Goal: Communication & Community: Answer question/provide support

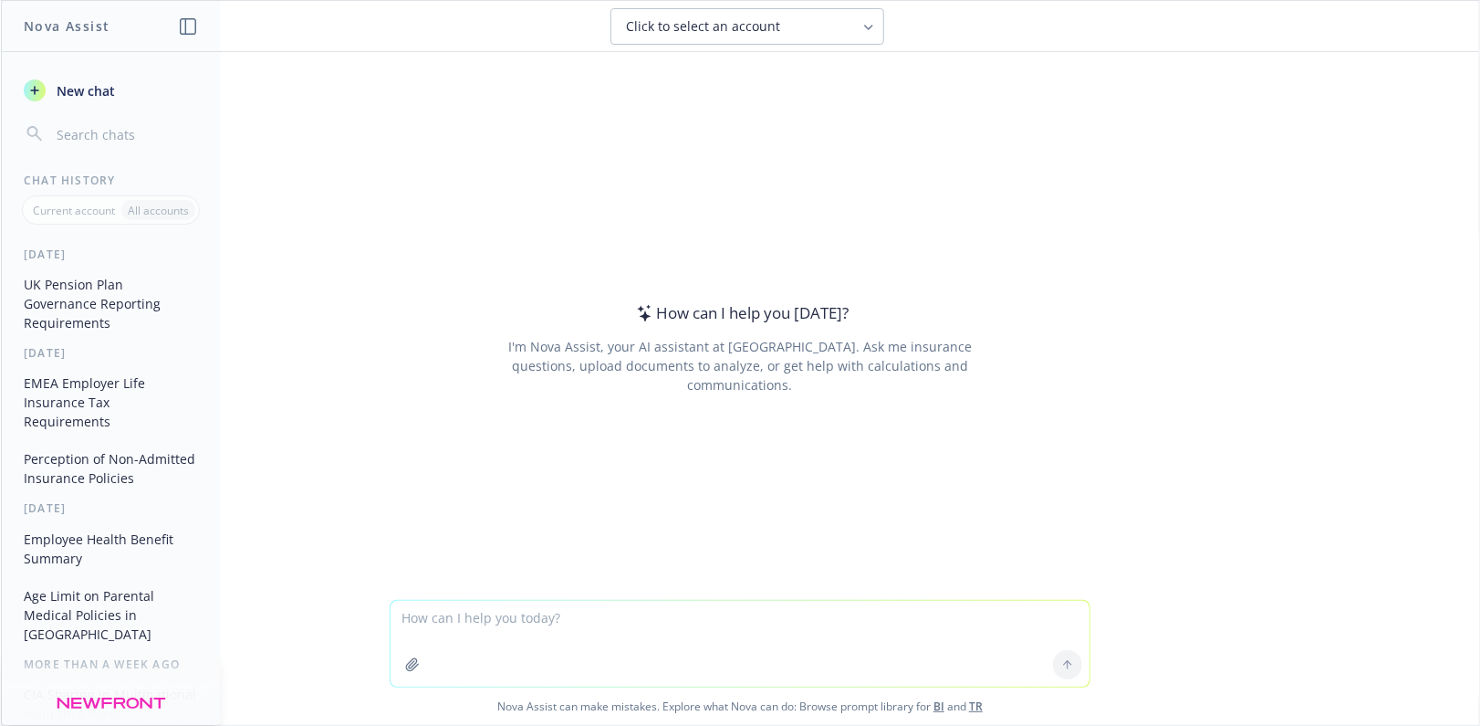
click at [424, 635] on textarea at bounding box center [740, 644] width 699 height 86
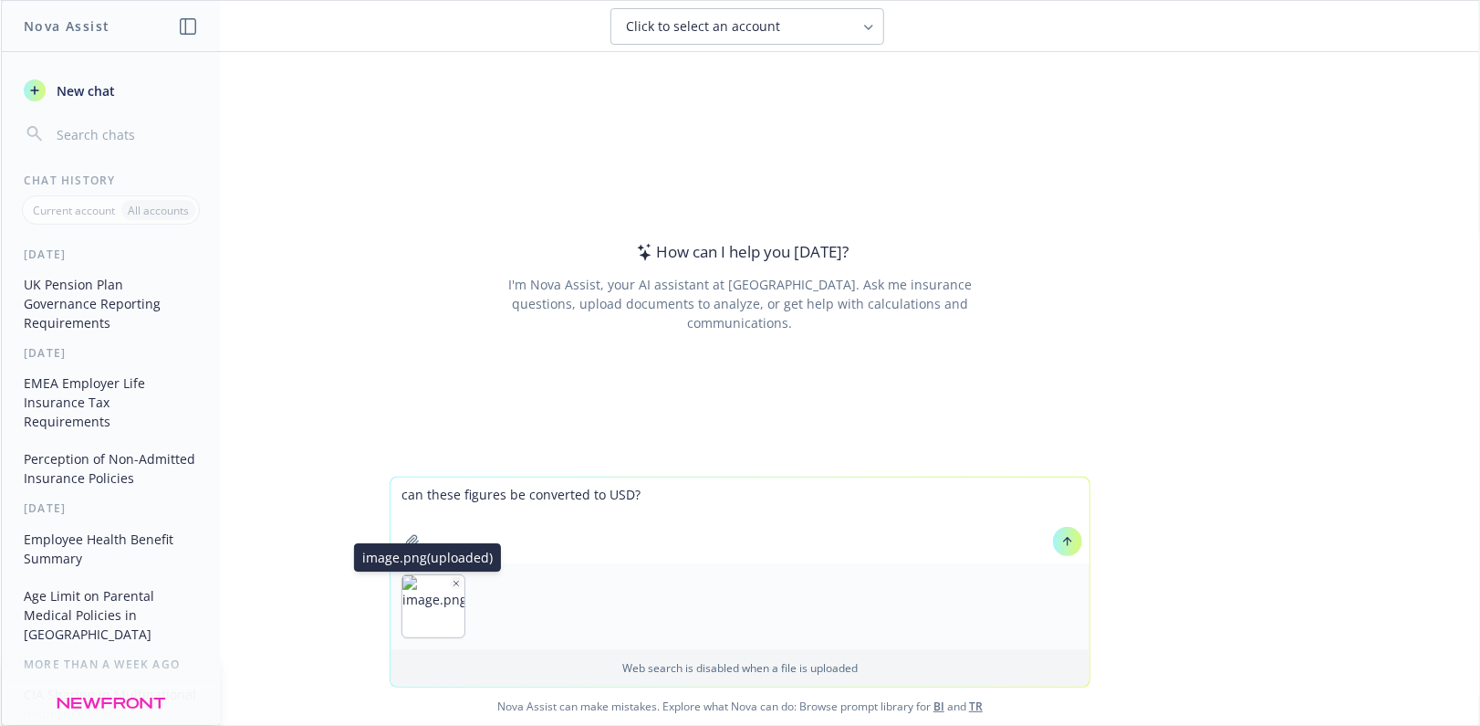
click at [452, 580] on icon "button" at bounding box center [456, 583] width 9 height 9
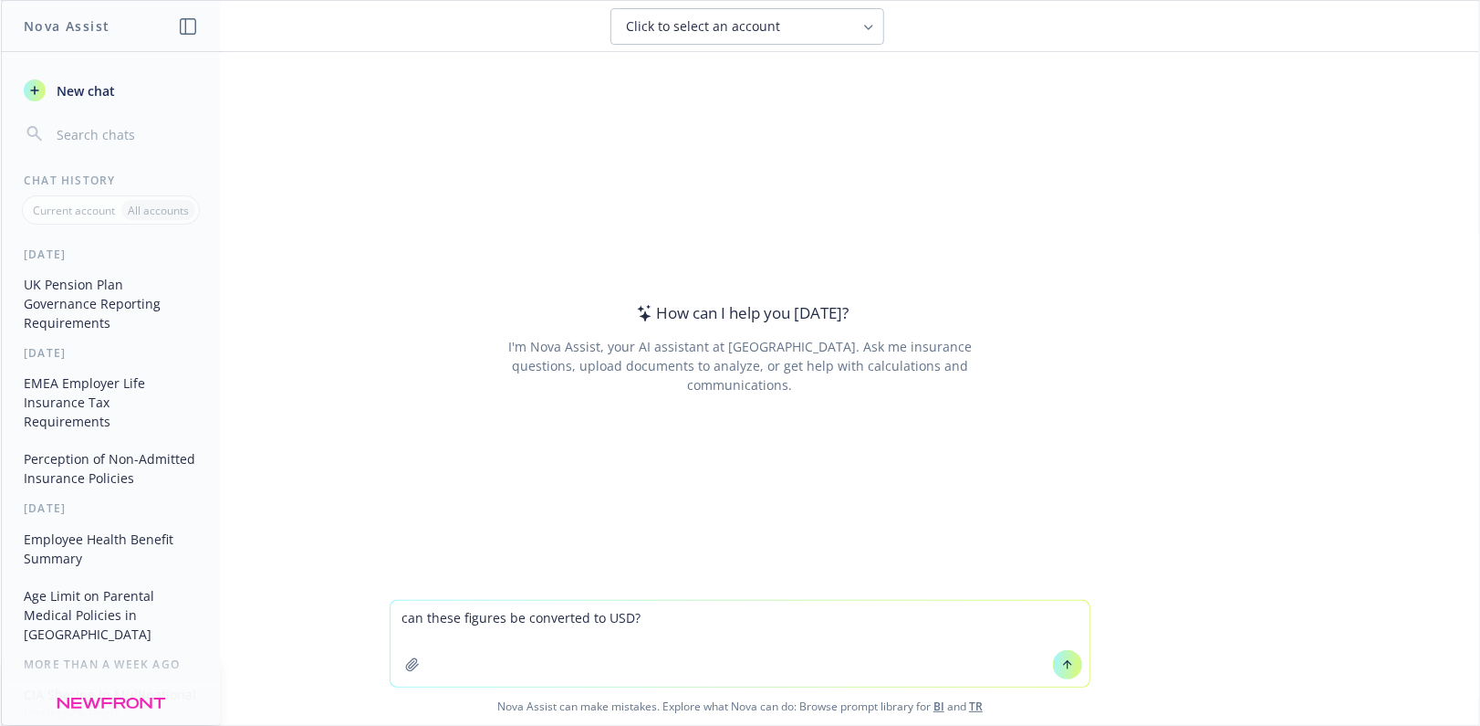
click at [414, 666] on button "button" at bounding box center [412, 664] width 29 height 29
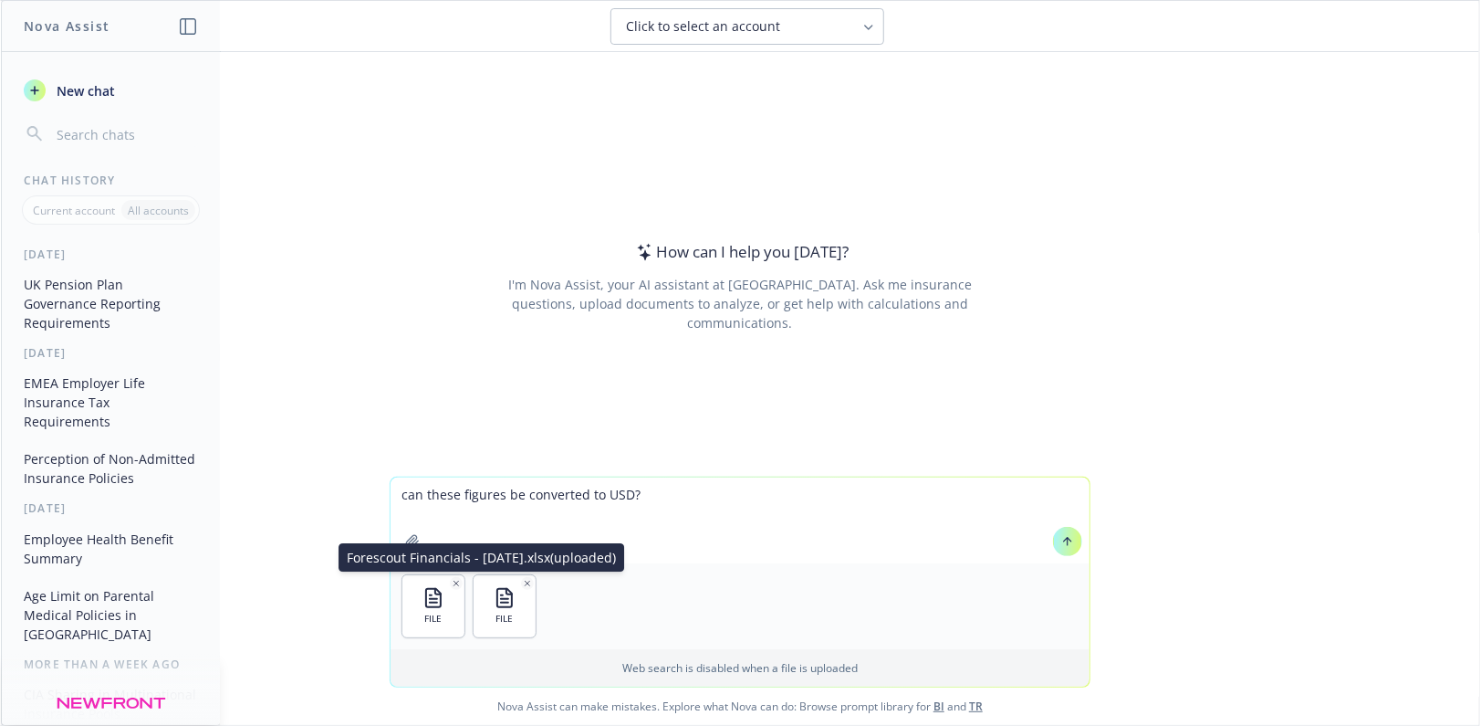
click at [523, 580] on icon "button" at bounding box center [527, 583] width 9 height 9
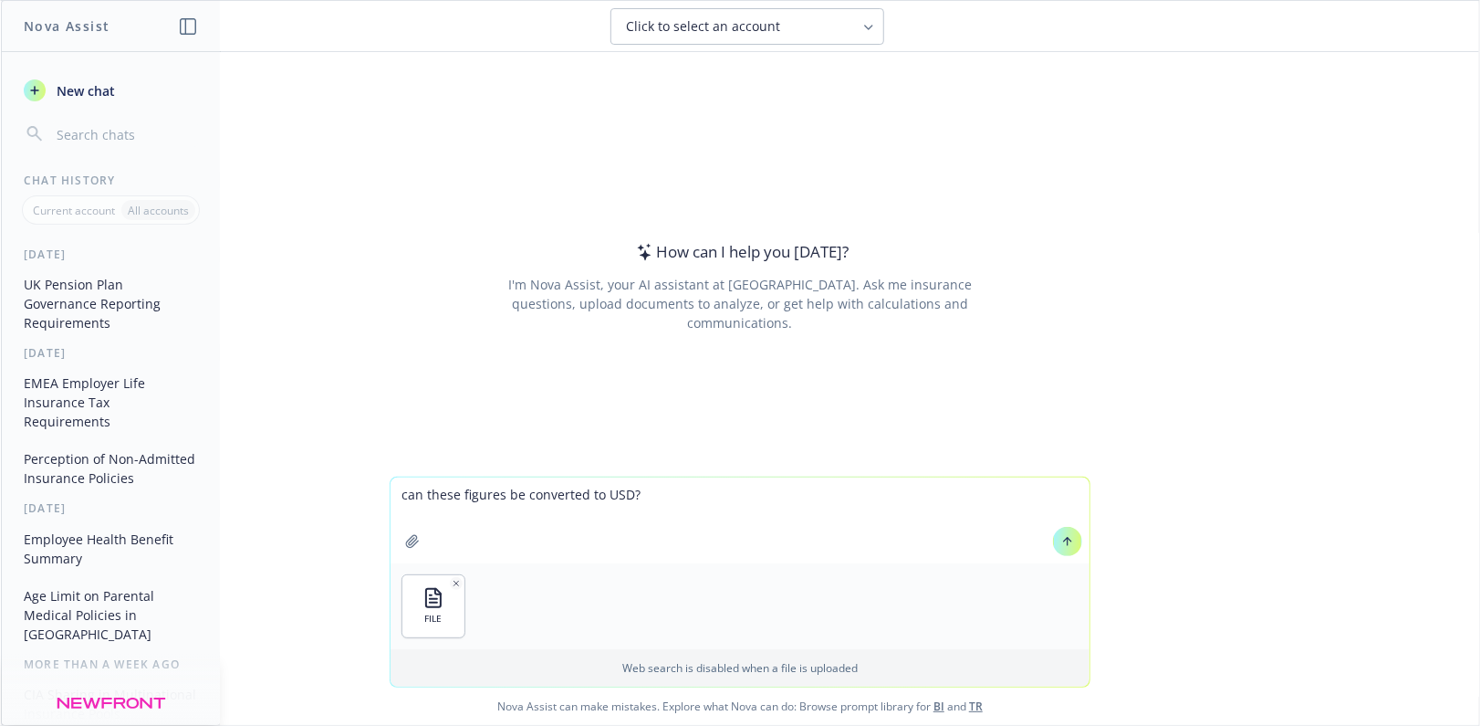
click at [681, 497] on textarea "can these figures be converted to USD?" at bounding box center [740, 520] width 699 height 86
click at [451, 497] on textarea "can these figures be converted to USD?" at bounding box center [740, 520] width 699 height 86
click at [483, 494] on textarea "can the figures be converted to USD?" at bounding box center [740, 520] width 699 height 86
click at [711, 492] on textarea "can the figures in column E be converted to USD?" at bounding box center [740, 520] width 699 height 86
type textarea "can the figures in column E be converted to USD and USD amounts be placed in co…"
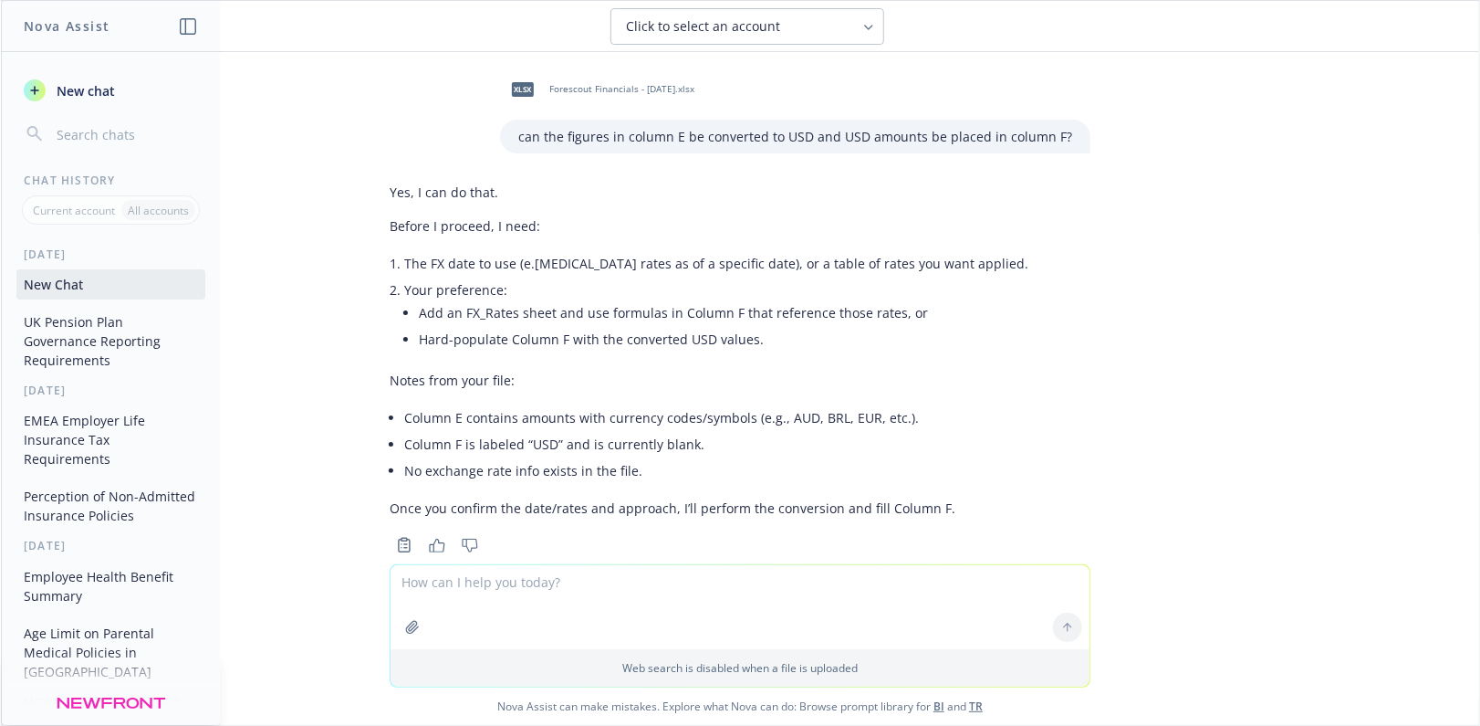
scroll to position [37, 0]
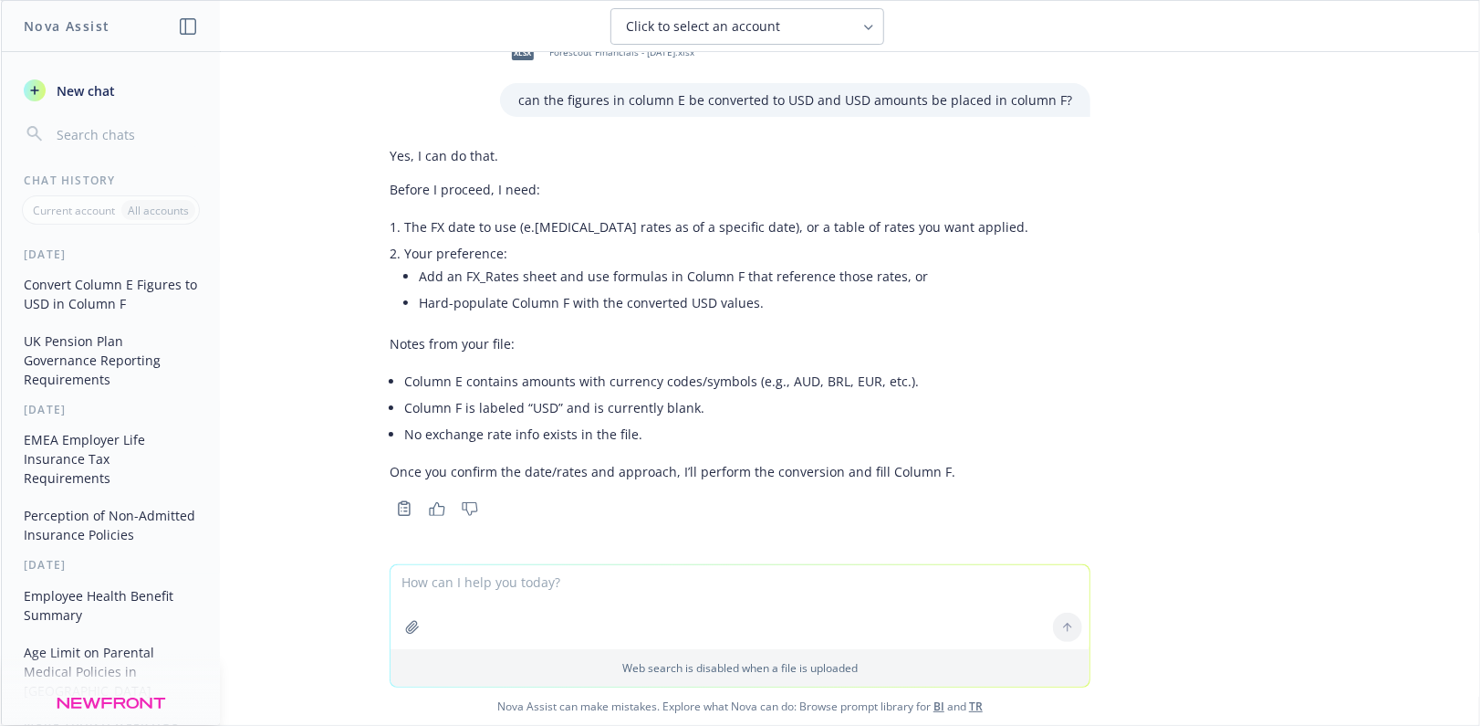
click at [406, 633] on icon "button" at bounding box center [412, 627] width 12 height 12
click at [449, 508] on textarea at bounding box center [740, 521] width 699 height 84
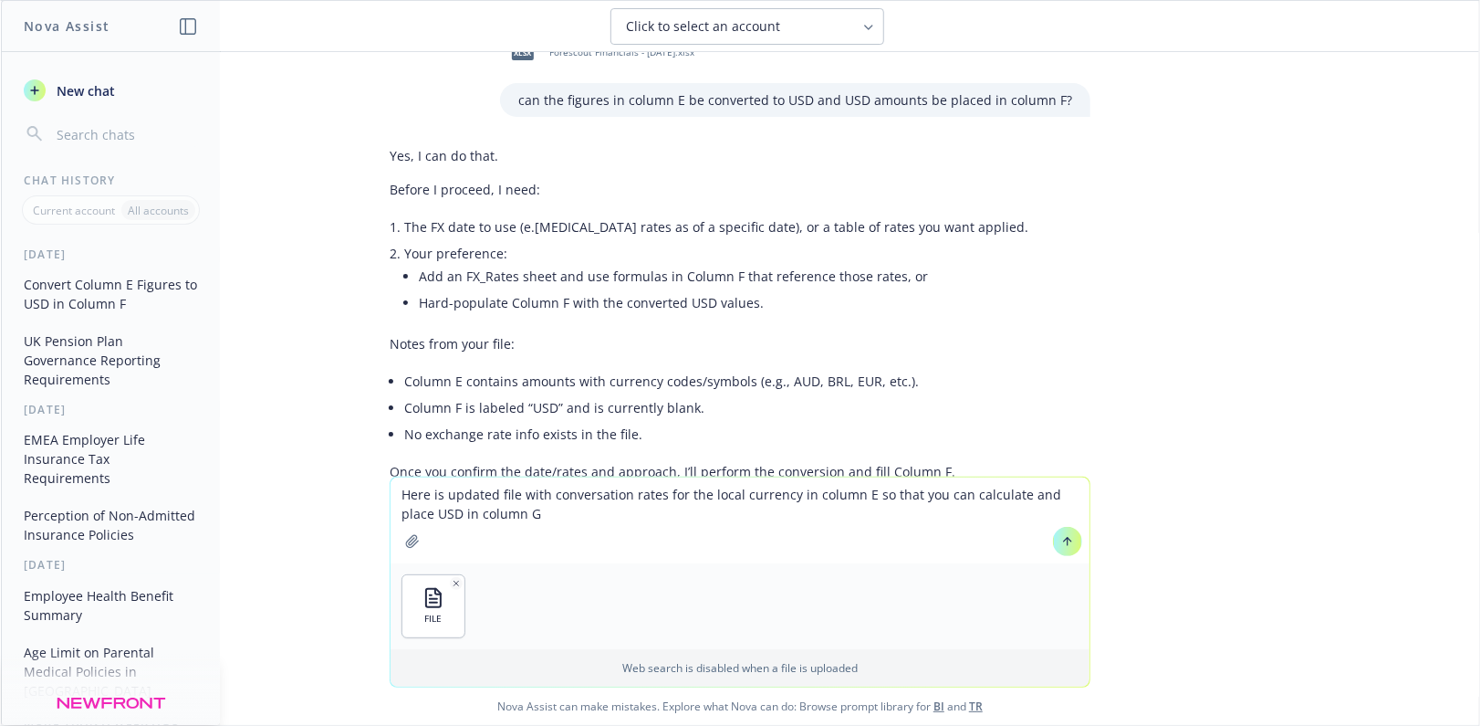
click at [849, 489] on textarea "Here is updated file with conversation rates for the local currency in column E…" at bounding box center [740, 520] width 699 height 86
click at [424, 510] on textarea "Here is updated file with conversation rates for the local currency in column F…" at bounding box center [740, 520] width 699 height 86
click at [619, 523] on textarea "Here is updated file with conversation rates for the local currency in column F…" at bounding box center [740, 520] width 699 height 86
type textarea "Here is updated file with conversation rates for the local currency in column F…"
click at [1053, 545] on button at bounding box center [1067, 541] width 29 height 29
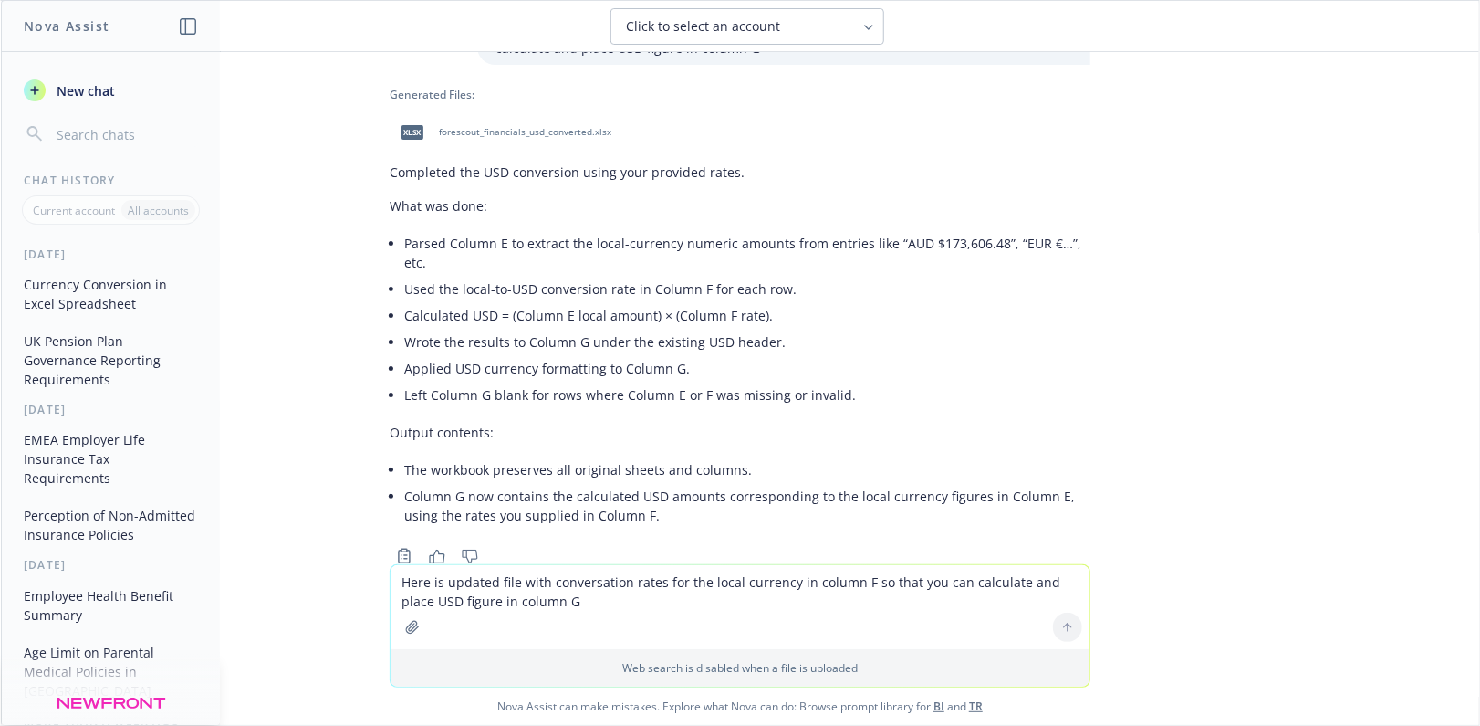
scroll to position [649, 0]
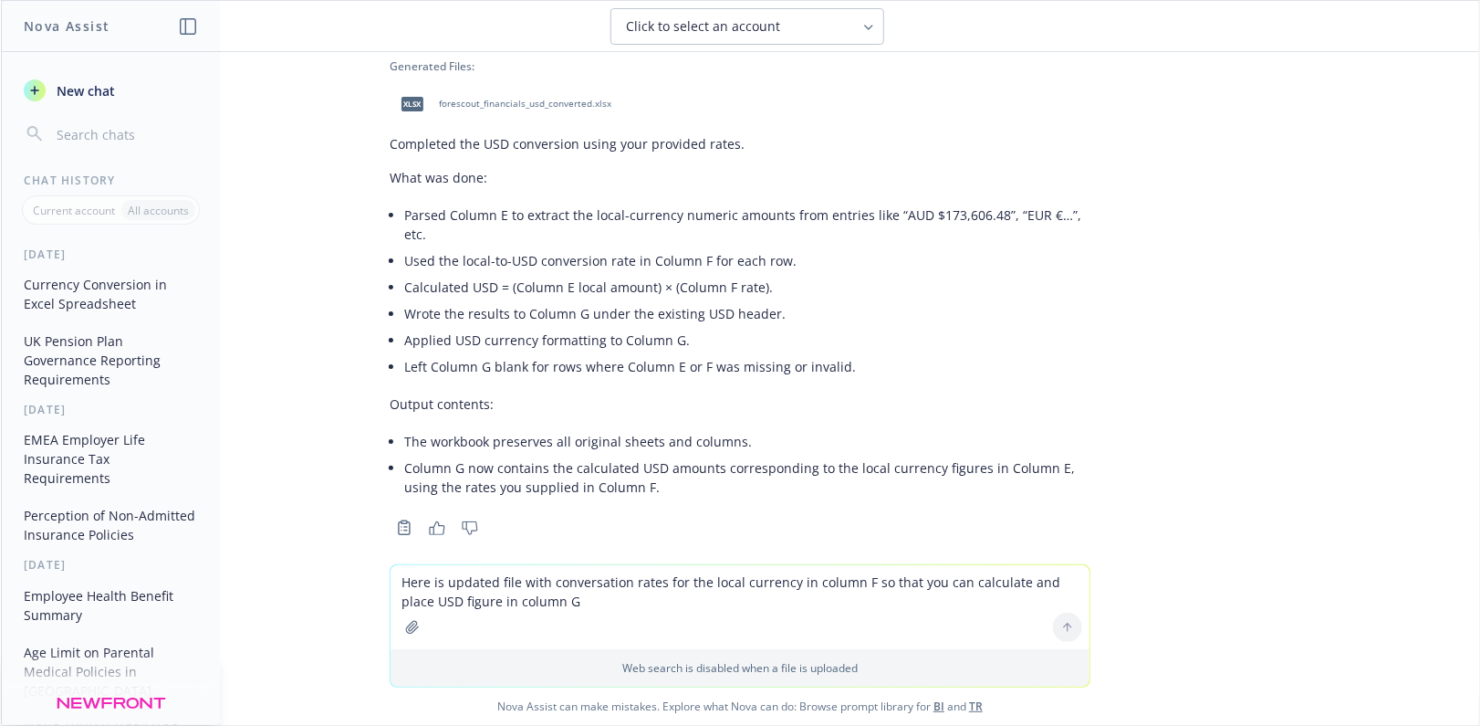
click at [464, 99] on span "forescout_financials_usd_converted.xlsx" at bounding box center [525, 104] width 173 height 12
click at [424, 577] on textarea "Here is updated file with conversation rates for the local currency in column F…" at bounding box center [740, 607] width 699 height 84
type textarea "Thank you, can you also format column E using excel formatting so that is does …"
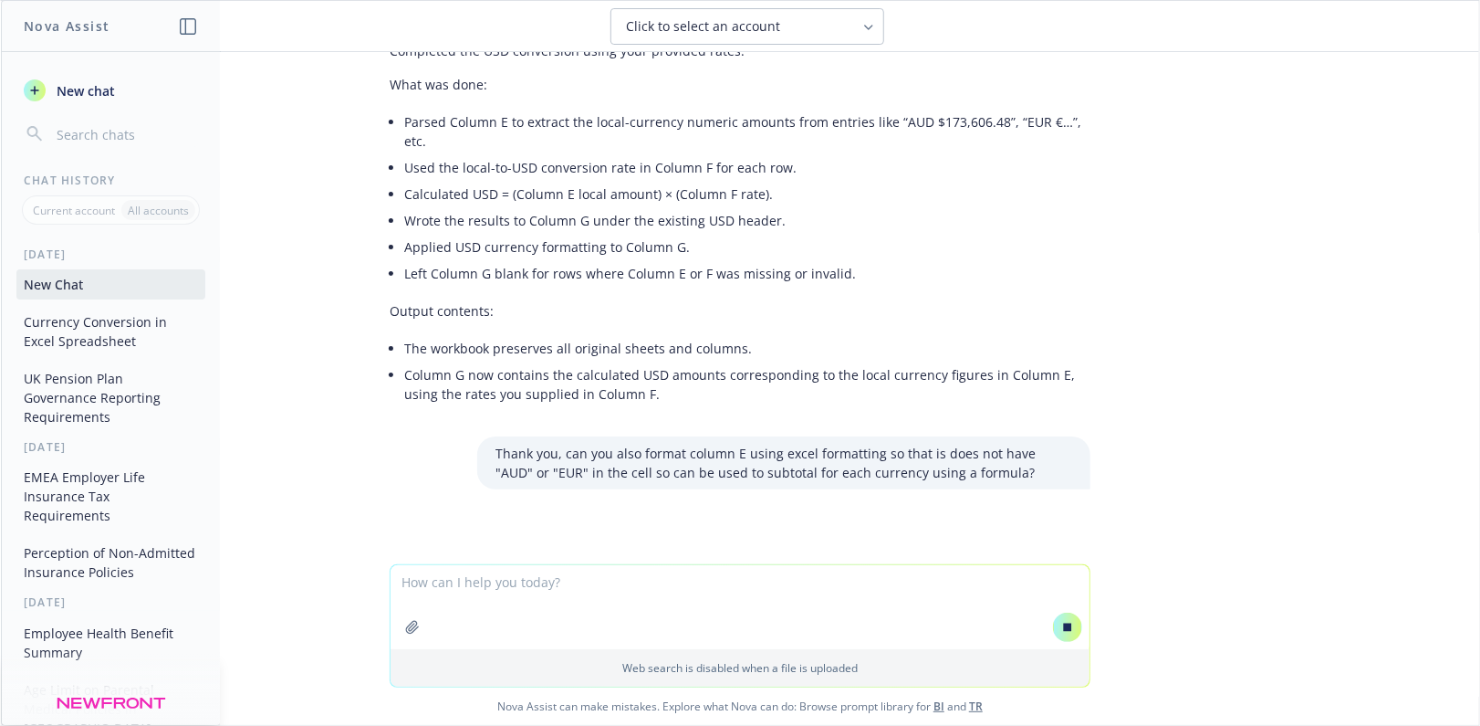
scroll to position [720, 0]
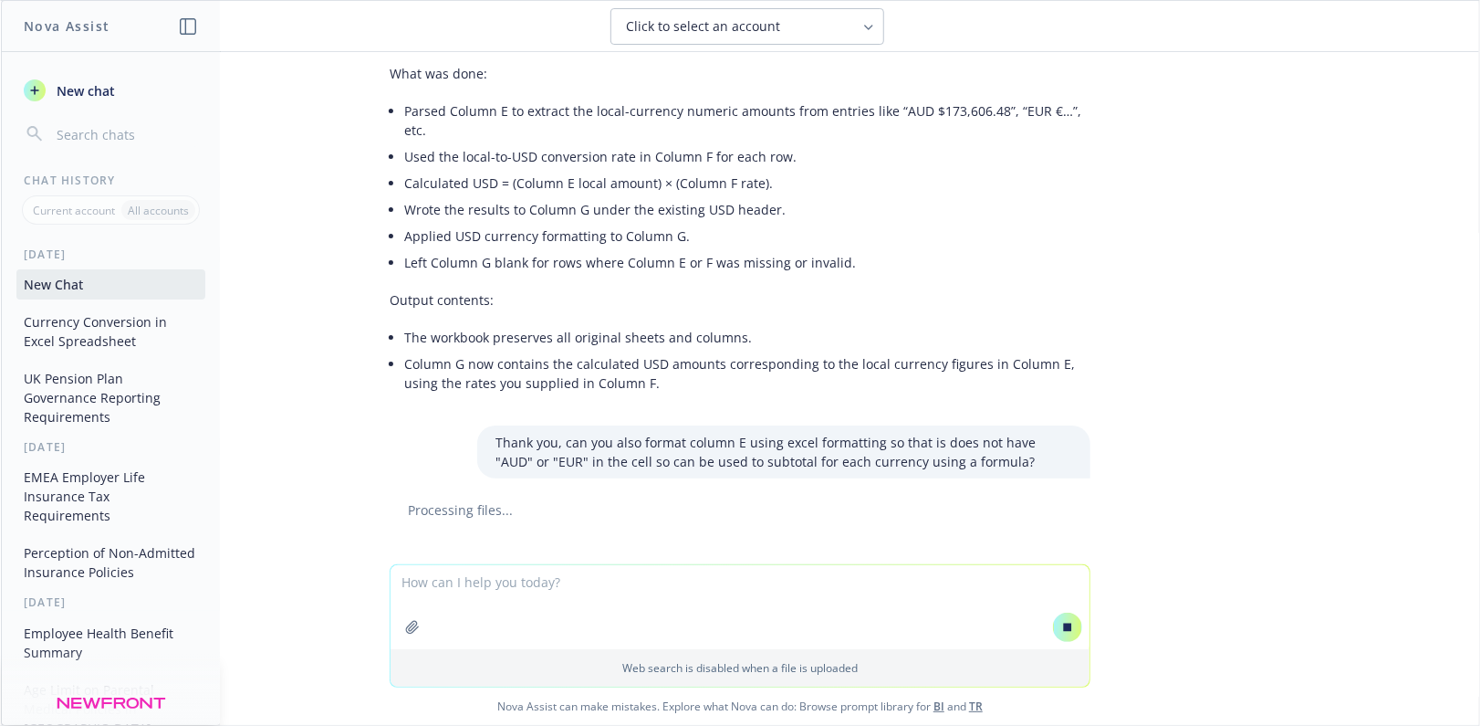
click at [726, 513] on div "xlsx Forescout Financials - [DATE].xlsx can the figures in column E be converte…" at bounding box center [740, 308] width 1479 height 512
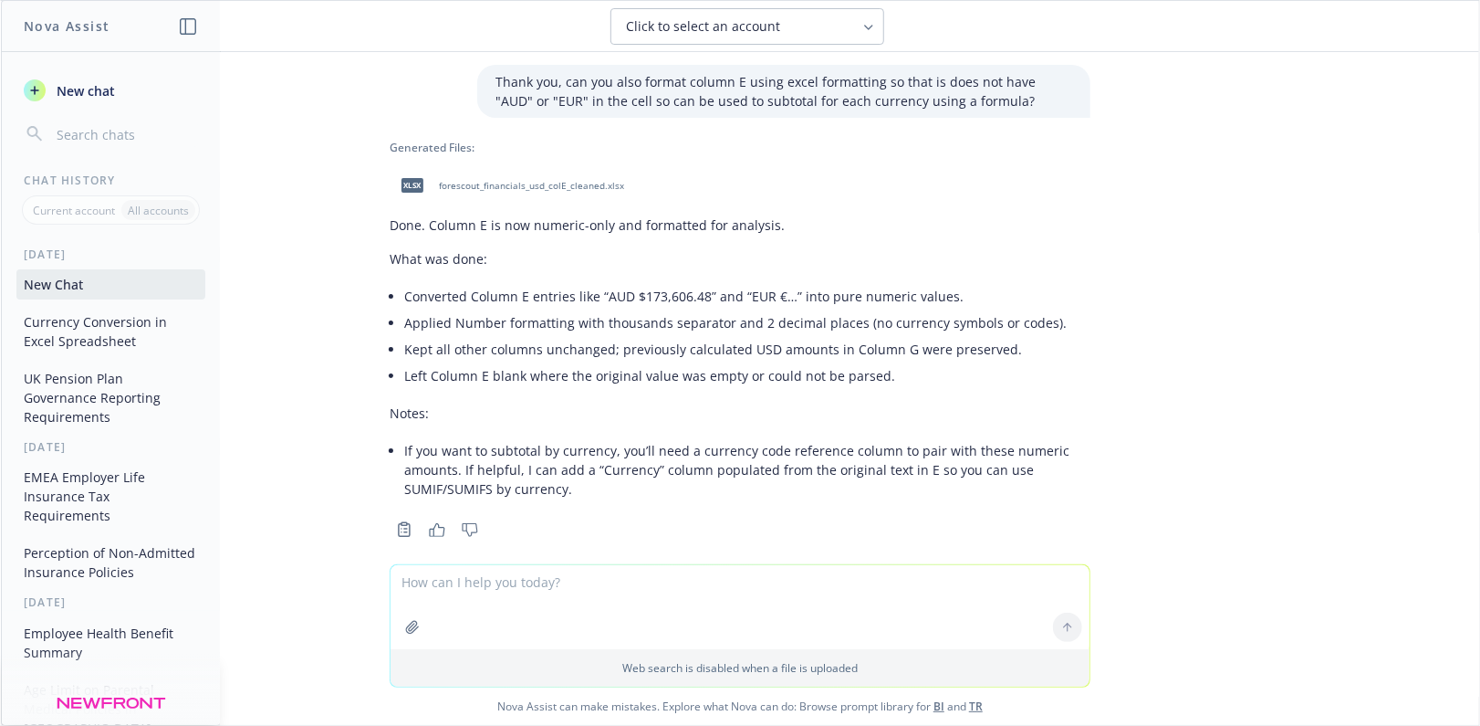
scroll to position [1148, 0]
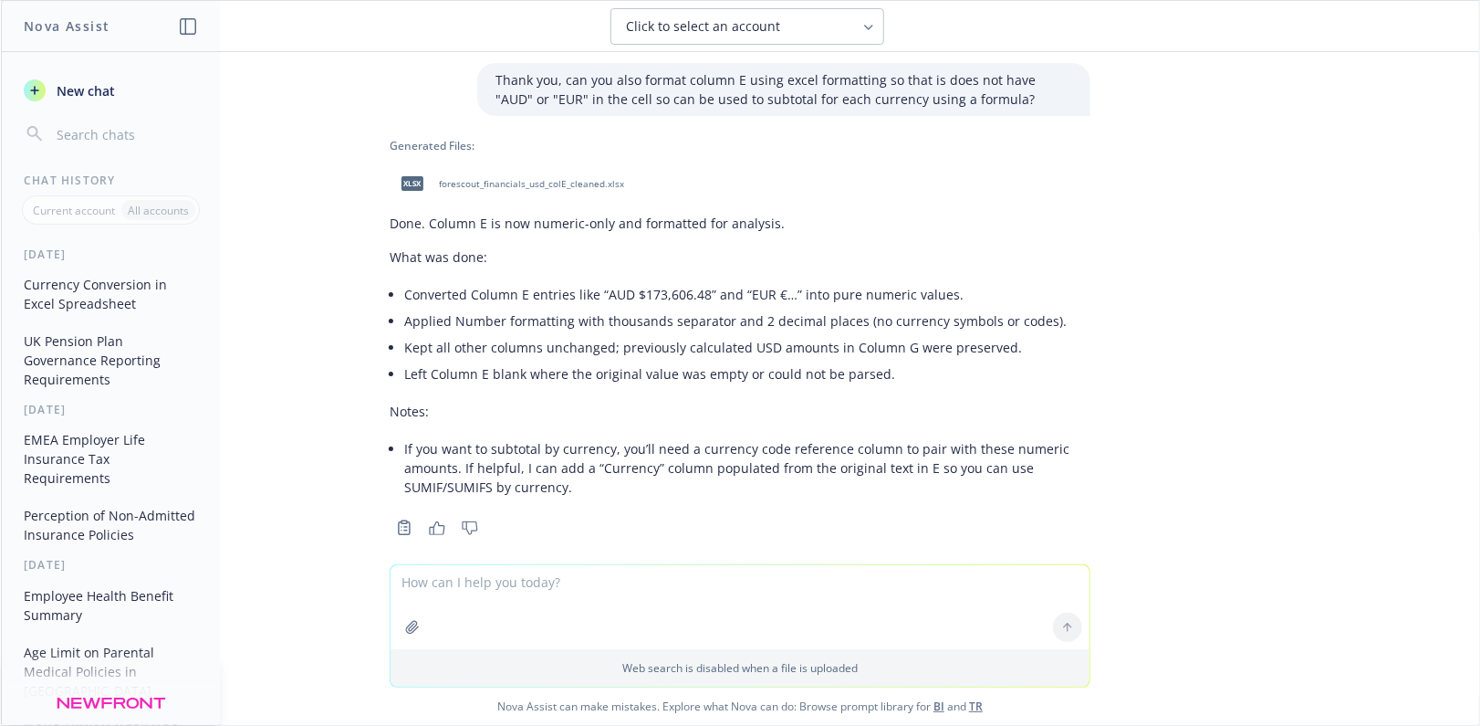
click at [532, 178] on span "forescout_financials_usd_colE_cleaned.xlsx" at bounding box center [531, 184] width 185 height 12
